Goal: Information Seeking & Learning: Understand process/instructions

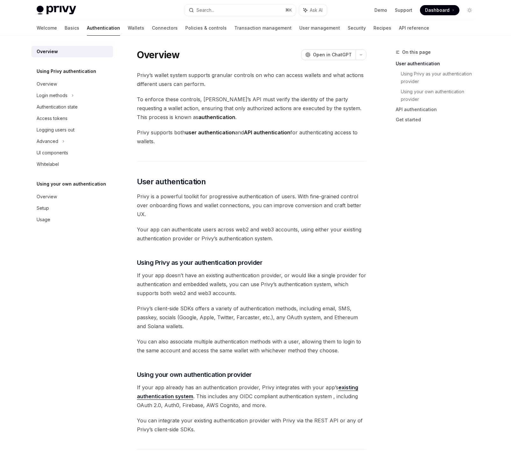
scroll to position [128, 0]
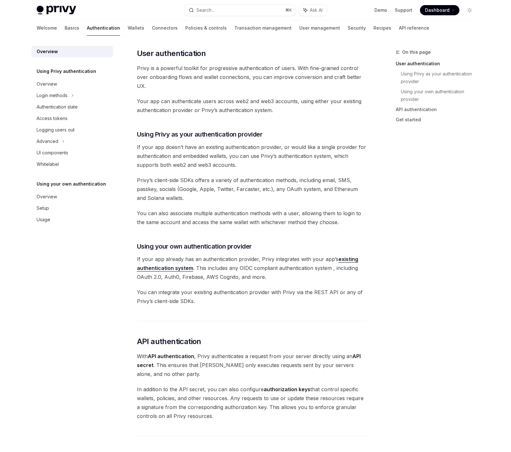
click at [388, 333] on div "On this page User authentication Using Privy as your authentication provider Us…" at bounding box center [431, 250] width 97 height 404
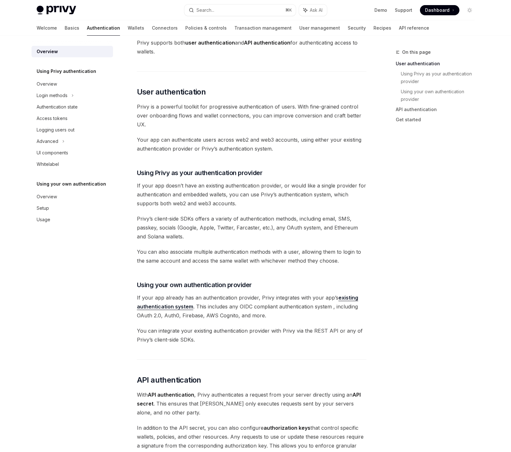
scroll to position [63, 0]
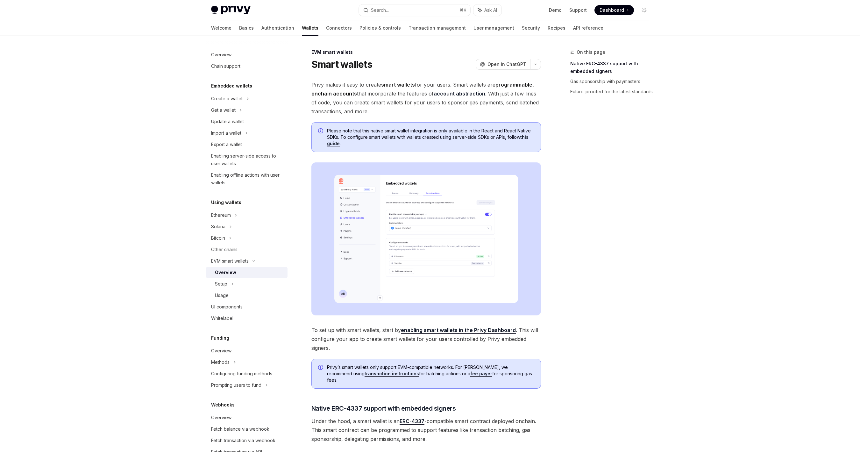
drag, startPoint x: 105, startPoint y: 247, endPoint x: 79, endPoint y: 251, distance: 25.8
click at [105, 247] on div "Privy Docs home page Search... ⌘ K Ask AI Demo Support Dashboard Dashboard Sear…" at bounding box center [430, 385] width 860 height 771
click at [241, 261] on div "EVM smart wallets" at bounding box center [230, 261] width 38 height 8
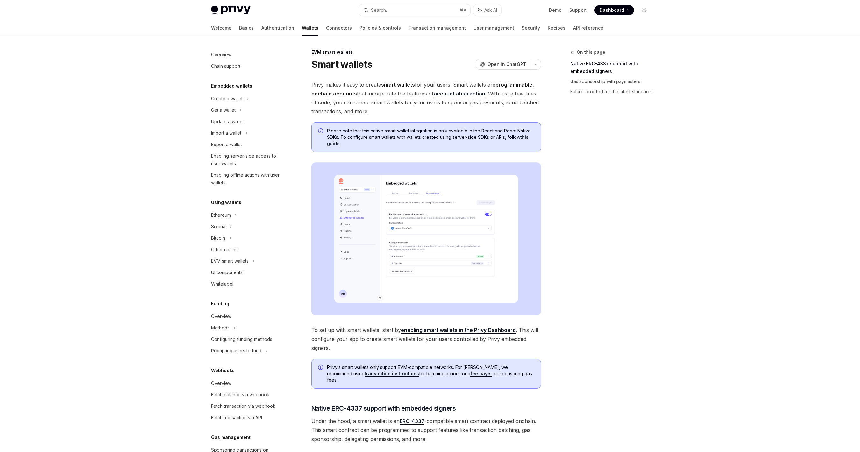
click at [123, 268] on div "Privy Docs home page Search... ⌘ K Ask AI Demo Support Dashboard Dashboard Sear…" at bounding box center [430, 385] width 860 height 771
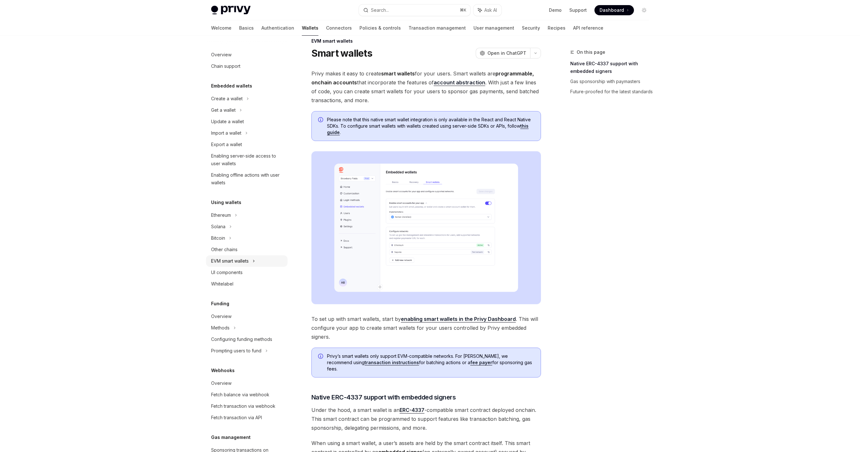
click at [232, 260] on div "EVM smart wallets" at bounding box center [230, 261] width 38 height 8
click at [218, 114] on div "Solana" at bounding box center [223, 110] width 25 height 8
type textarea "*"
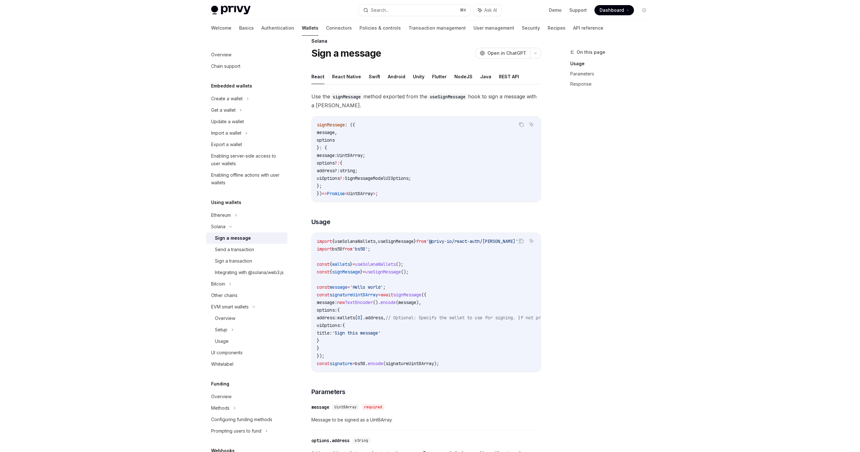
click at [136, 262] on div "Privy Docs home page Search... ⌘ K Ask AI Demo Support Dashboard Dashboard Sear…" at bounding box center [430, 308] width 860 height 639
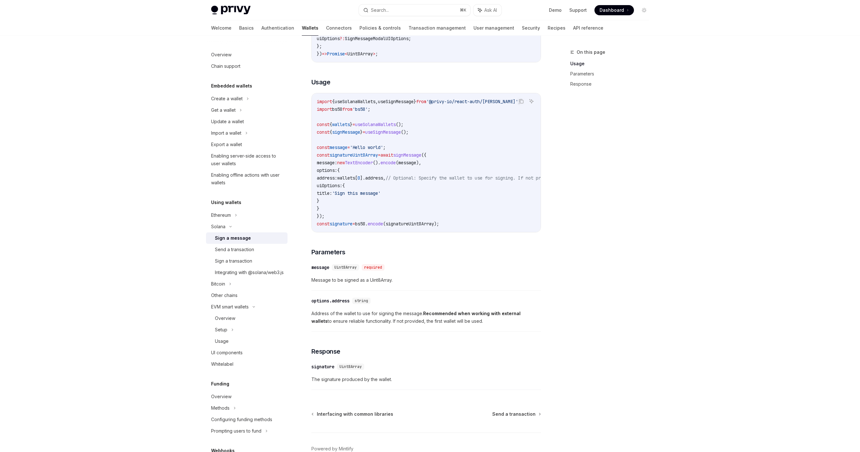
scroll to position [189, 0]
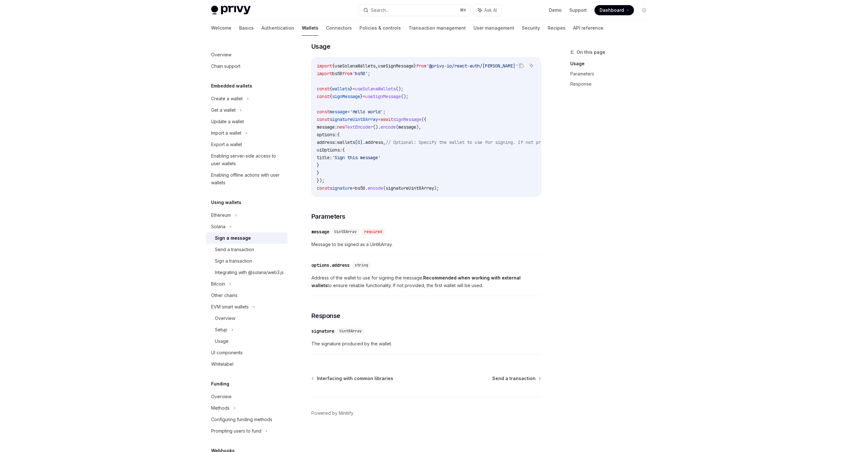
drag, startPoint x: 134, startPoint y: 261, endPoint x: 124, endPoint y: 275, distance: 17.3
click at [134, 261] on div "Privy Docs home page Search... ⌘ K Ask AI Demo Support Dashboard Dashboard Sear…" at bounding box center [430, 132] width 860 height 639
